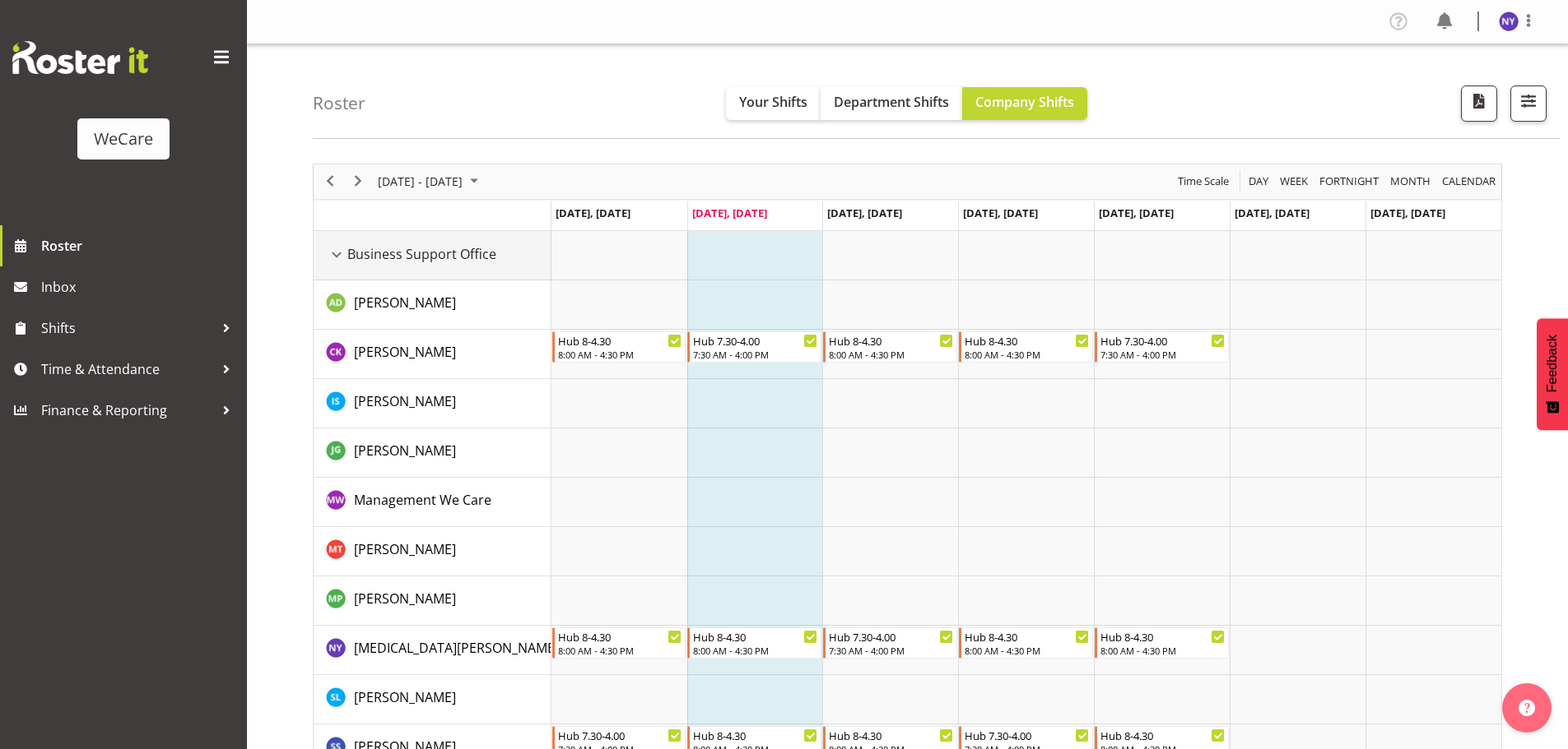
click at [336, 263] on div "Business Support Office resource" at bounding box center [337, 255] width 22 height 22
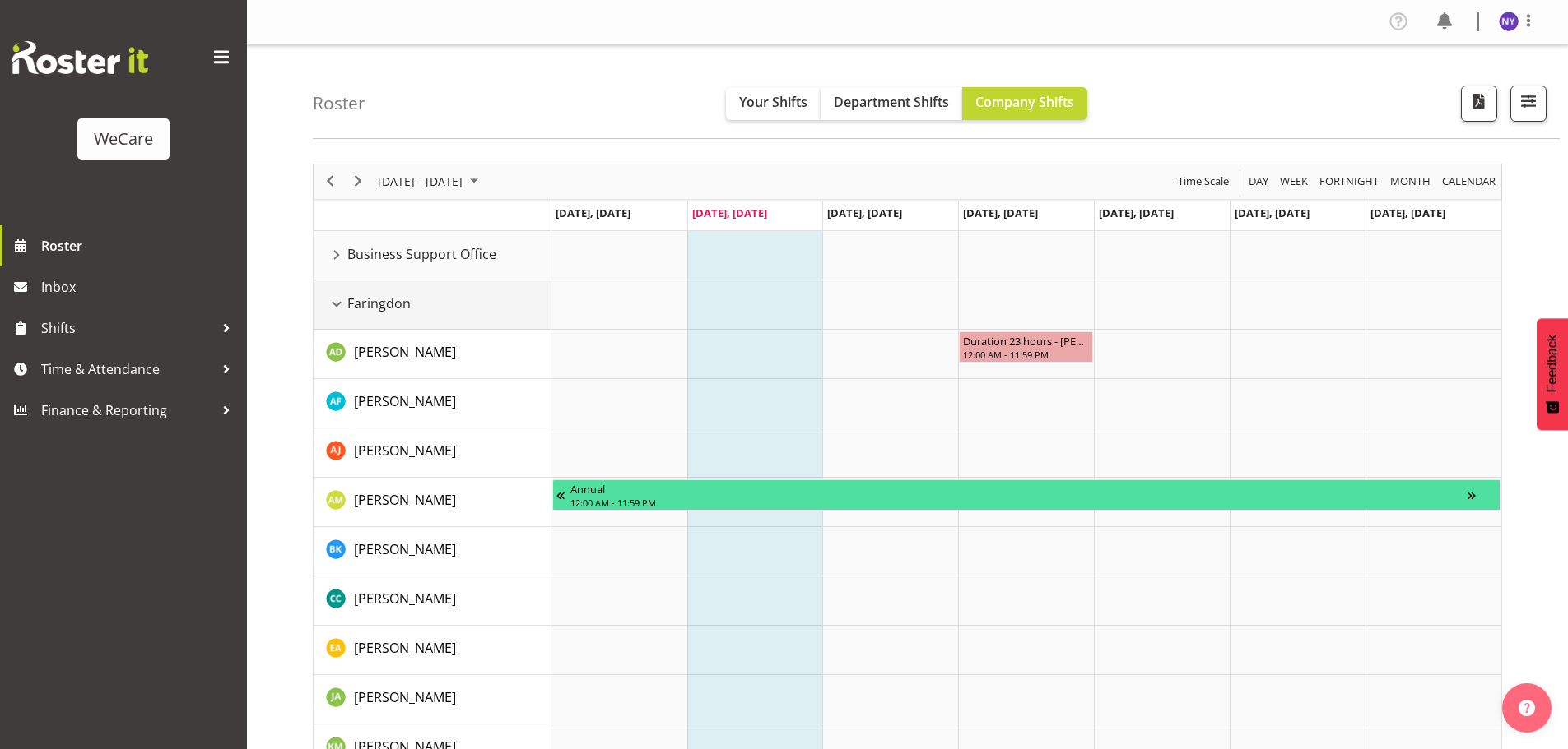
click at [342, 306] on div "Faringdon resource" at bounding box center [337, 304] width 22 height 22
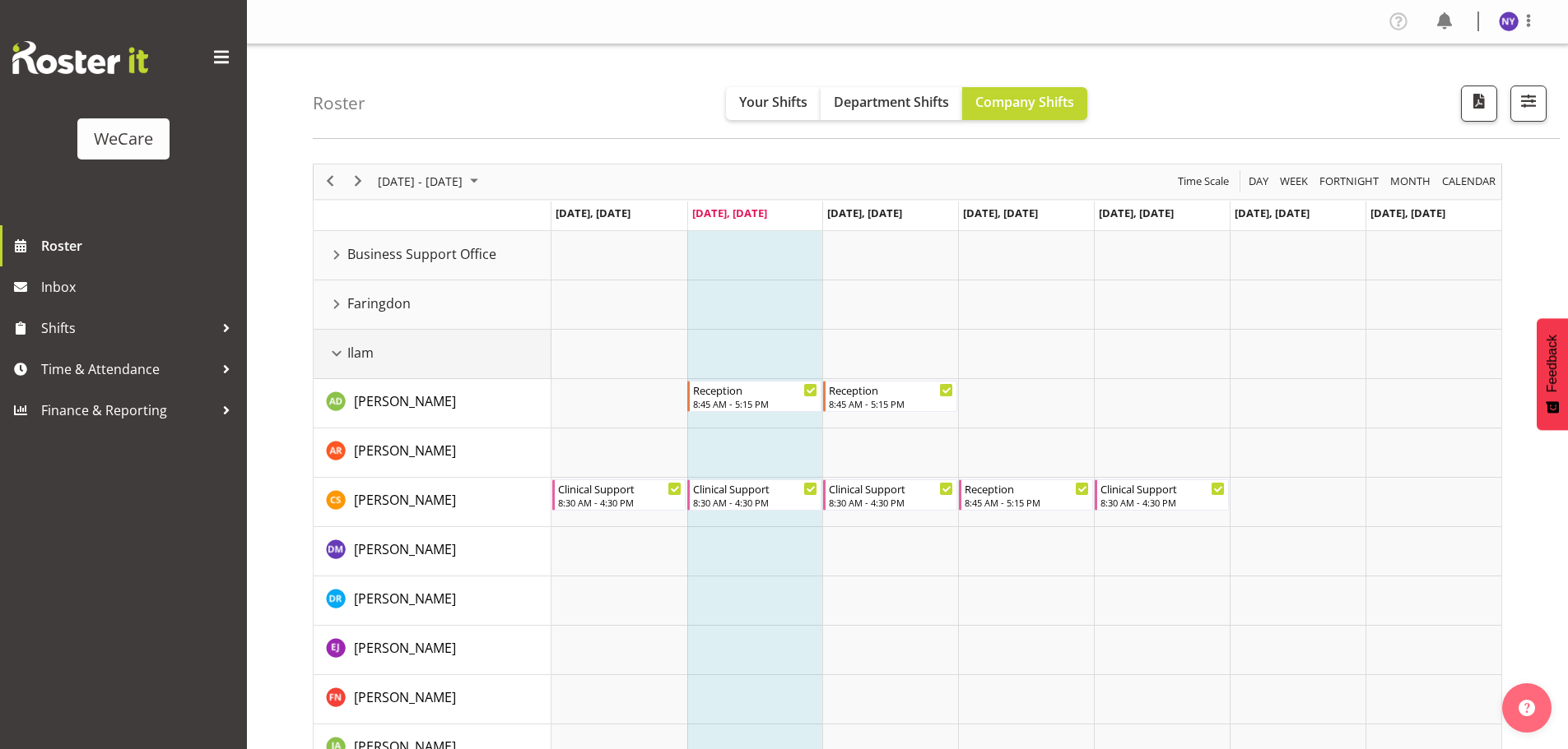
click at [341, 353] on div "Ilam resource" at bounding box center [337, 354] width 22 height 22
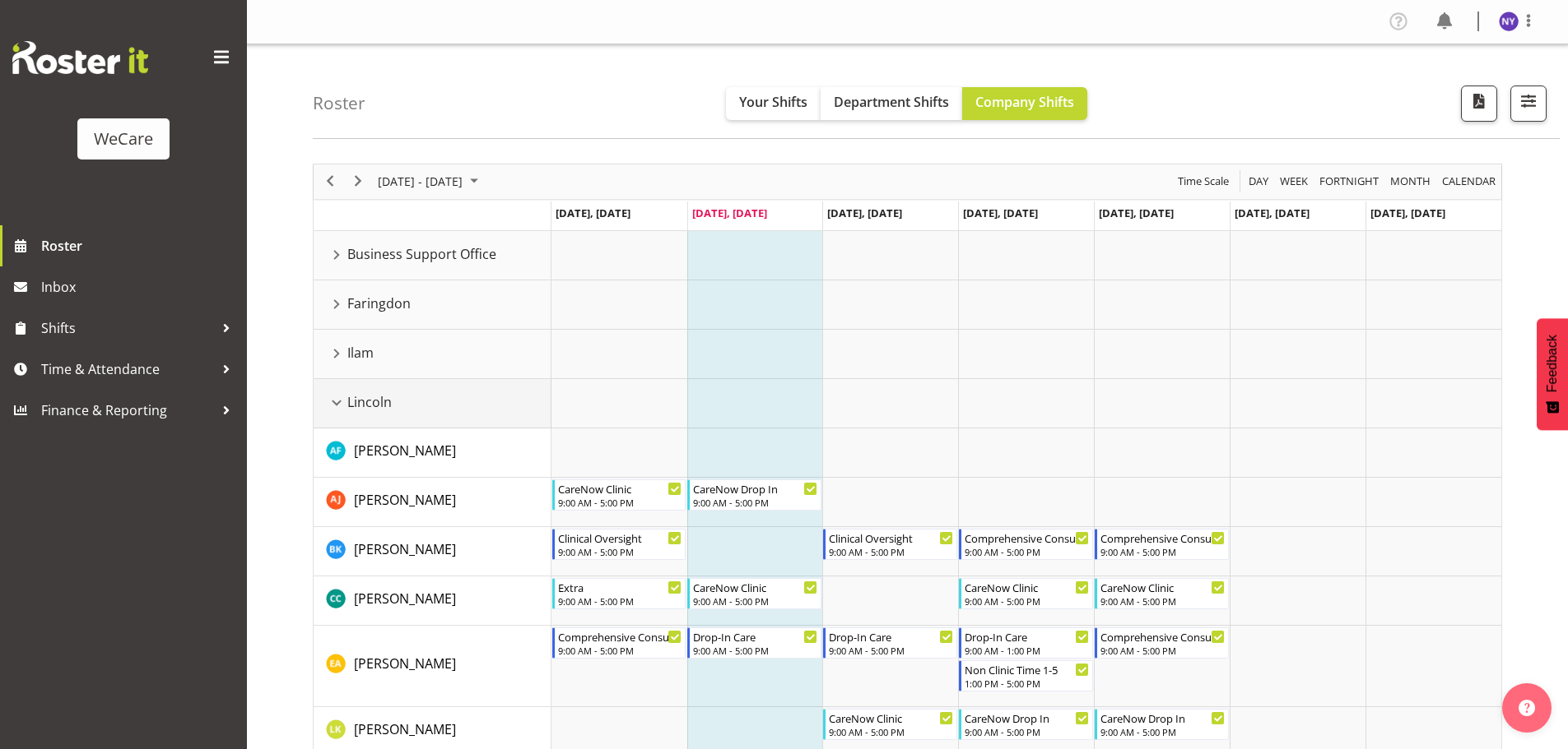
click at [321, 388] on td "Lincoln" at bounding box center [432, 404] width 238 height 49
click at [340, 404] on div "Lincoln resource" at bounding box center [337, 403] width 22 height 22
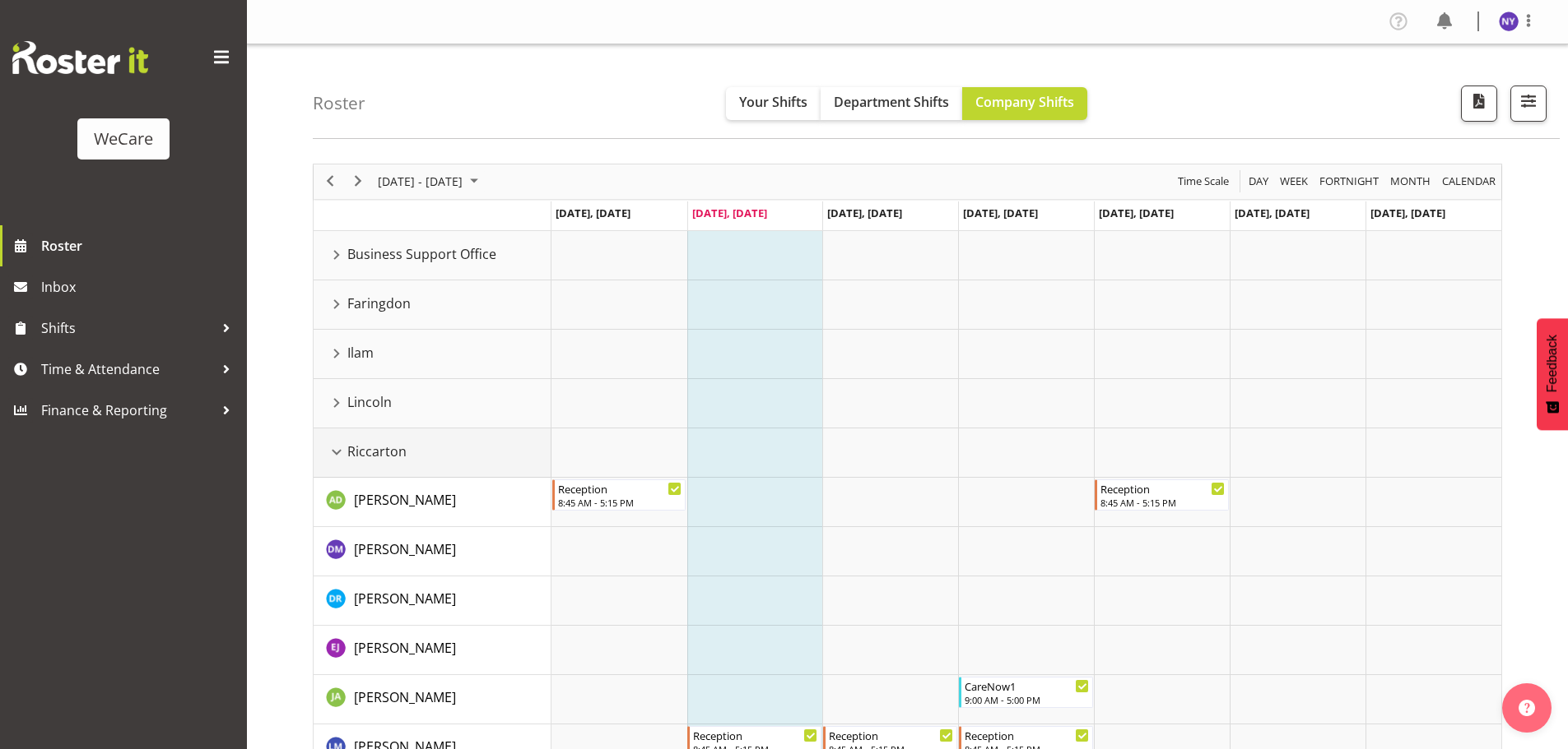
click at [340, 459] on div "Riccarton resource" at bounding box center [337, 453] width 22 height 22
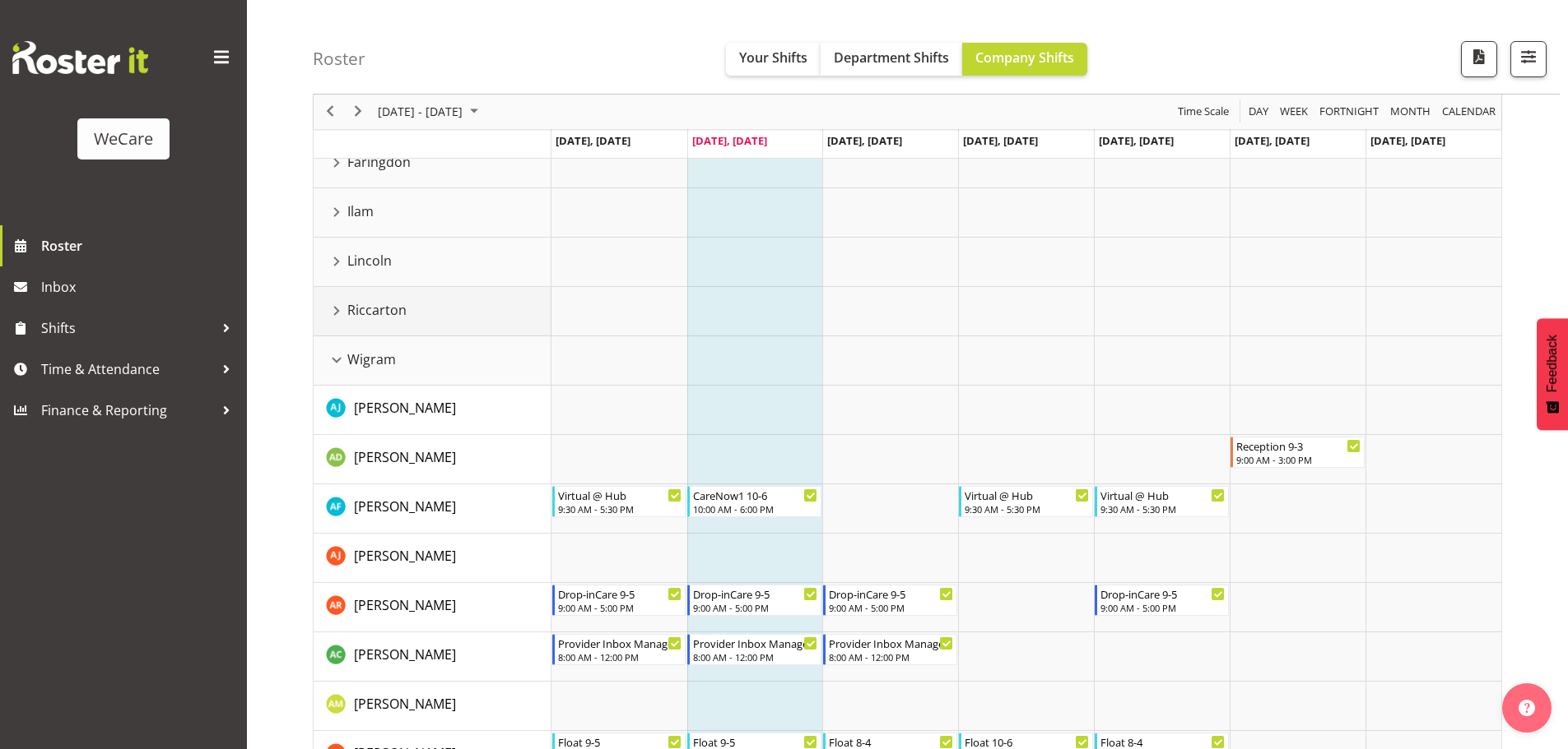
scroll to position [164, 0]
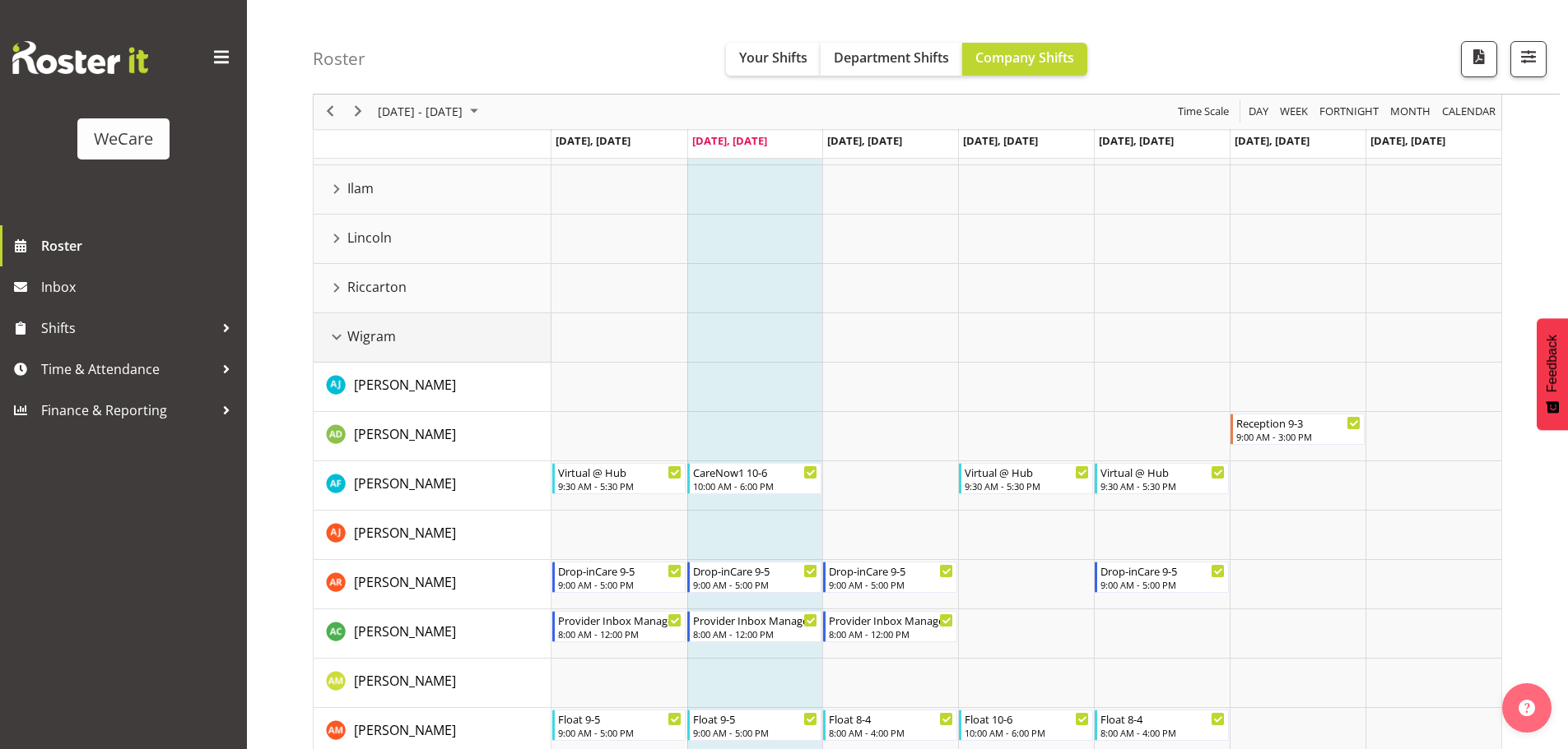
click at [336, 336] on div "Wigram resource" at bounding box center [337, 337] width 22 height 22
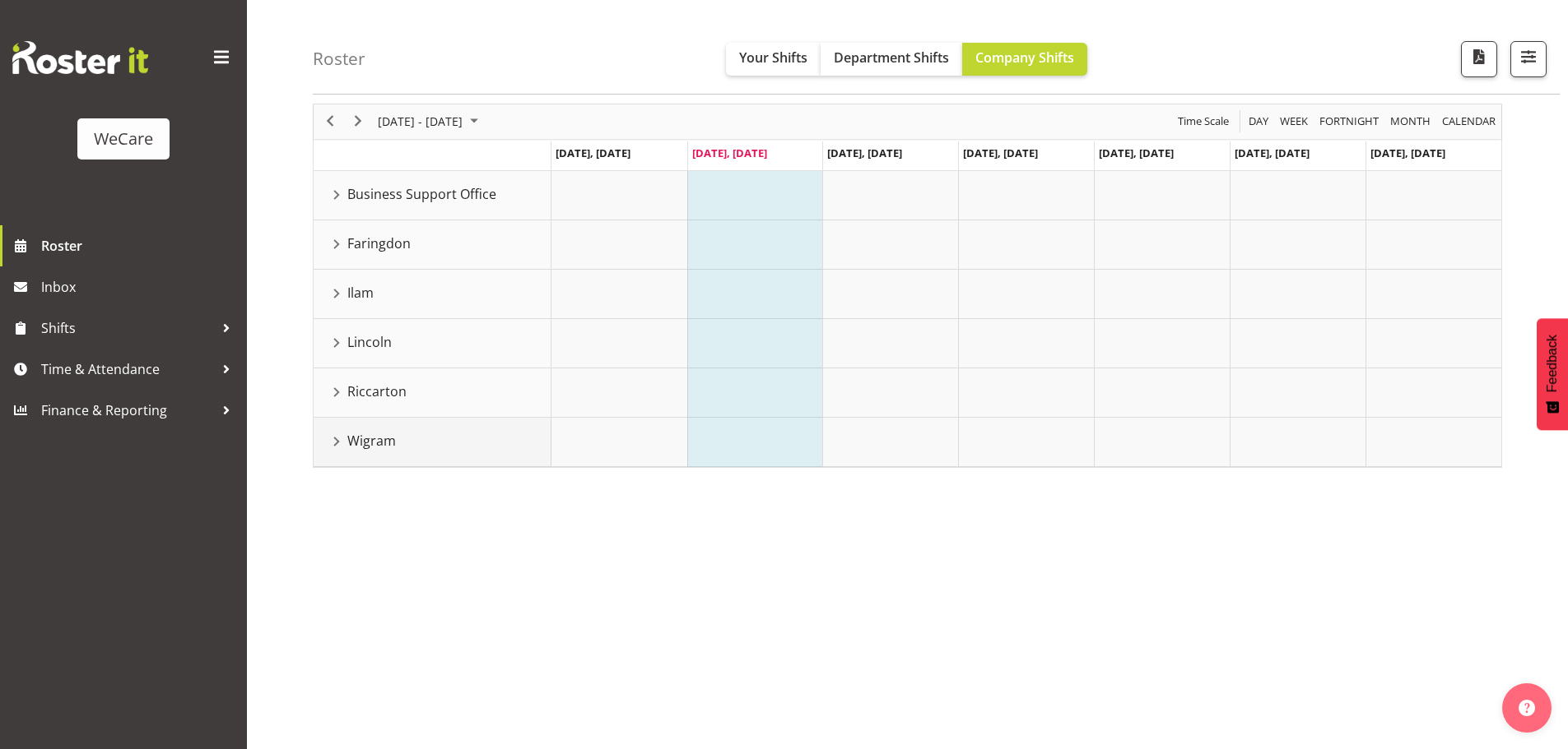
scroll to position [60, 0]
click at [335, 288] on div "Ilam resource" at bounding box center [337, 293] width 22 height 22
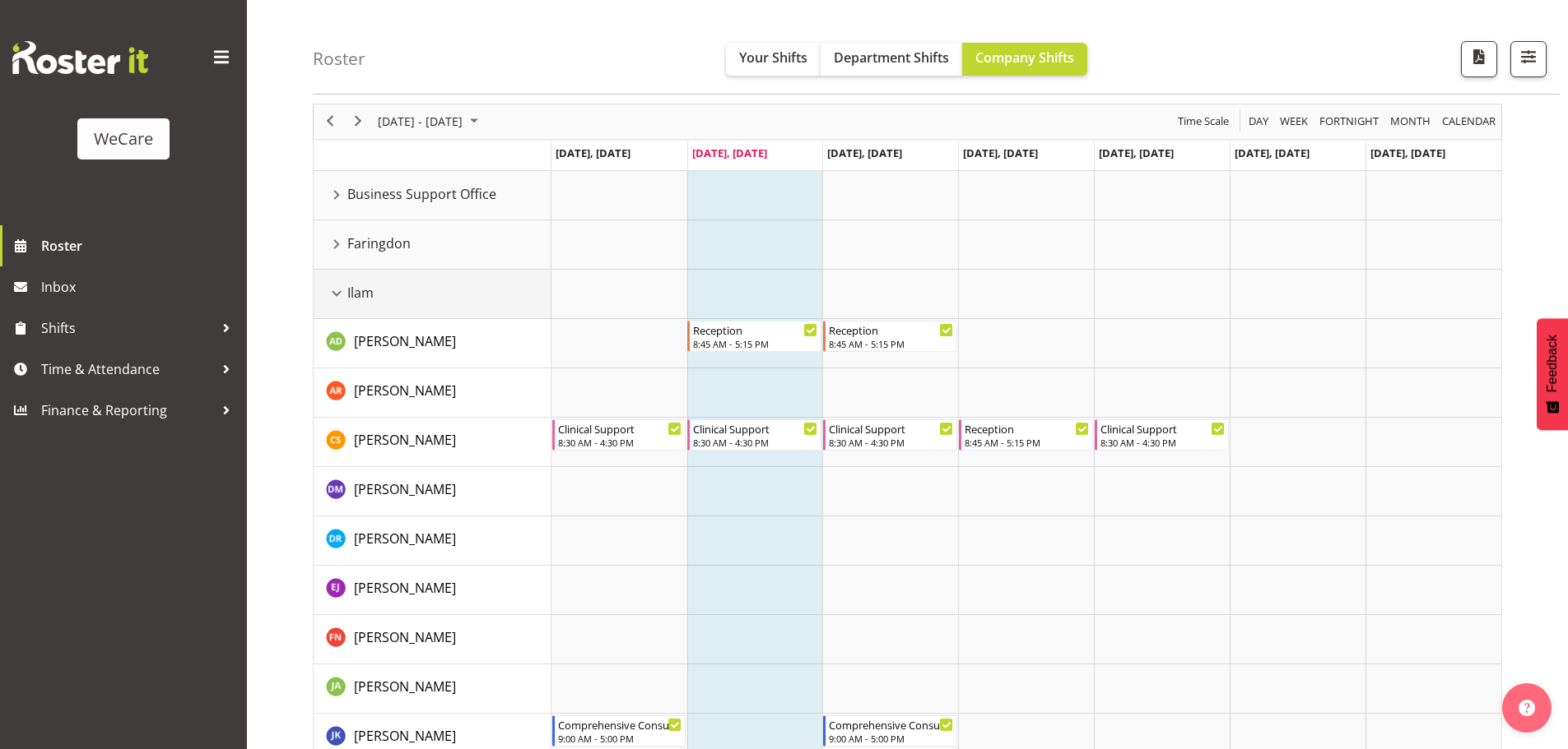
click at [337, 291] on div "Ilam resource" at bounding box center [337, 293] width 22 height 22
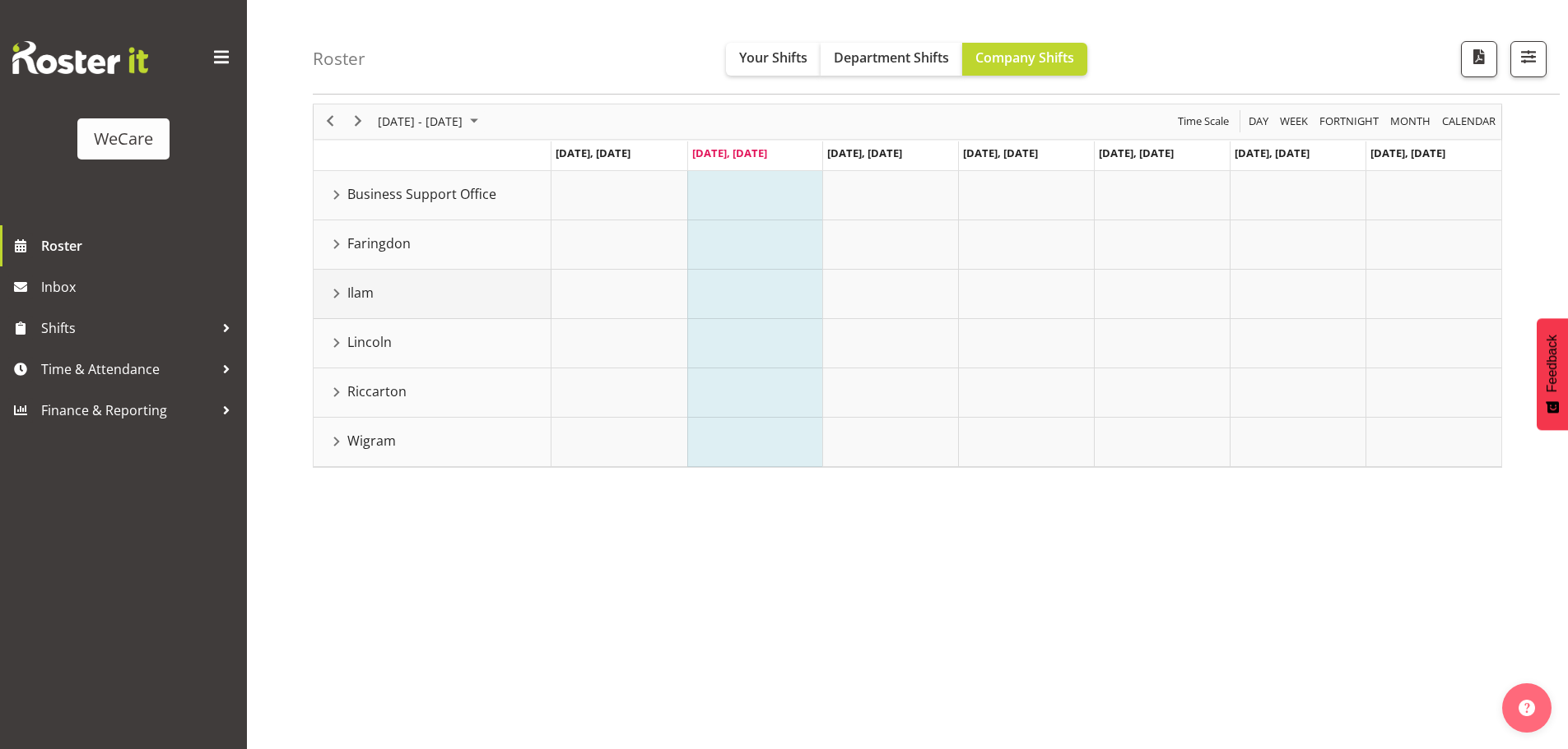
click at [336, 299] on div "Ilam resource" at bounding box center [337, 293] width 22 height 22
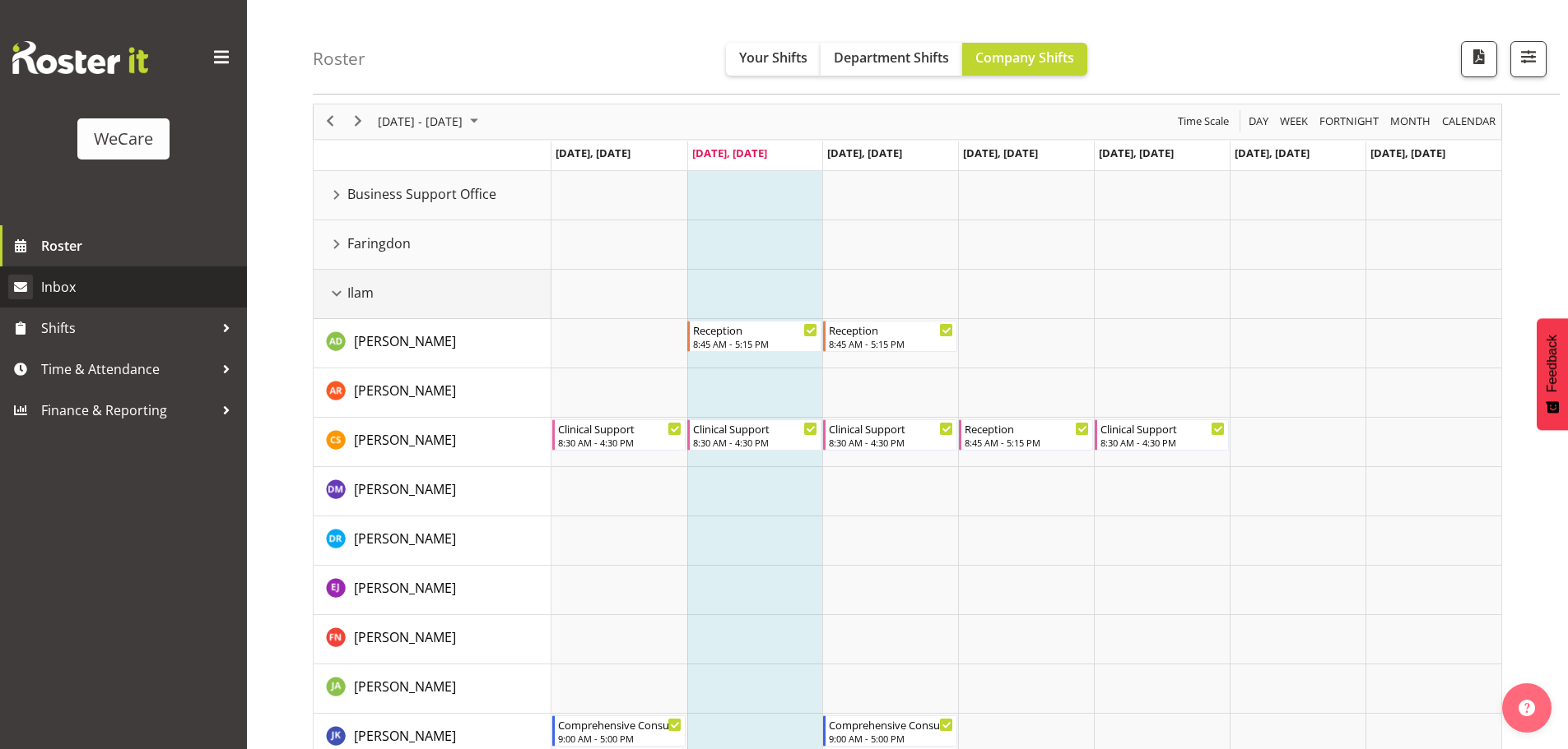
click at [336, 296] on div "Ilam resource" at bounding box center [337, 293] width 22 height 22
